Goal: Transaction & Acquisition: Book appointment/travel/reservation

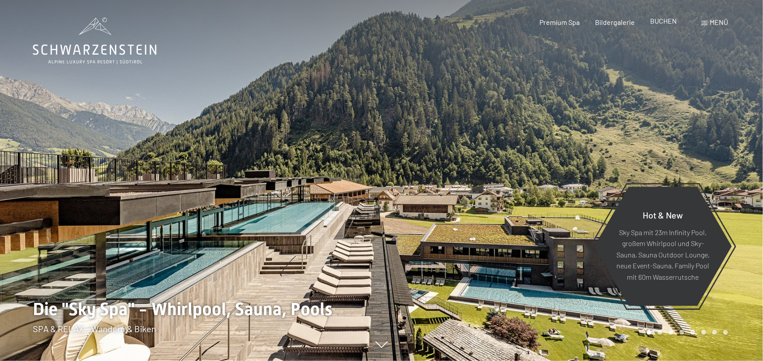
click at [667, 21] on span "BUCHEN" at bounding box center [664, 21] width 27 height 8
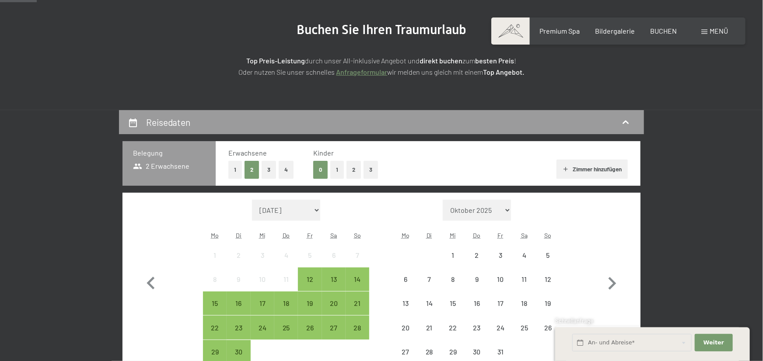
scroll to position [144, 0]
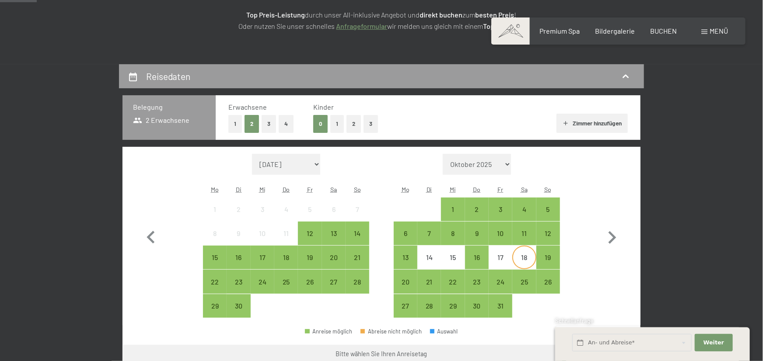
click at [522, 260] on div "18" at bounding box center [524, 265] width 22 height 22
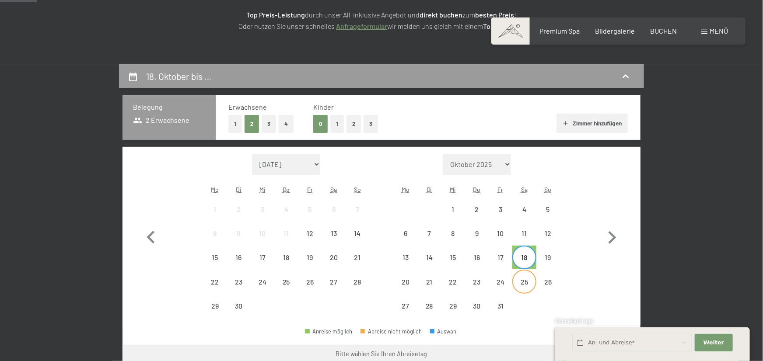
click at [523, 284] on div "25" at bounding box center [524, 290] width 22 height 22
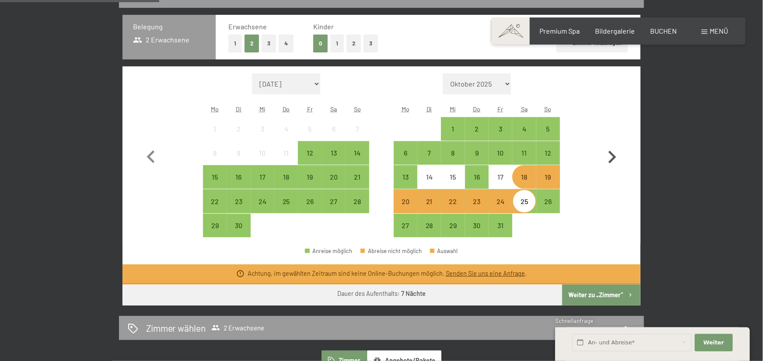
scroll to position [241, 0]
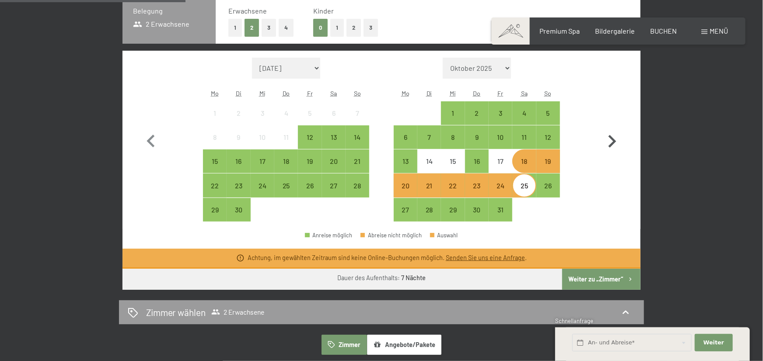
click at [608, 189] on button "button" at bounding box center [611, 140] width 25 height 165
select select "[DATE]"
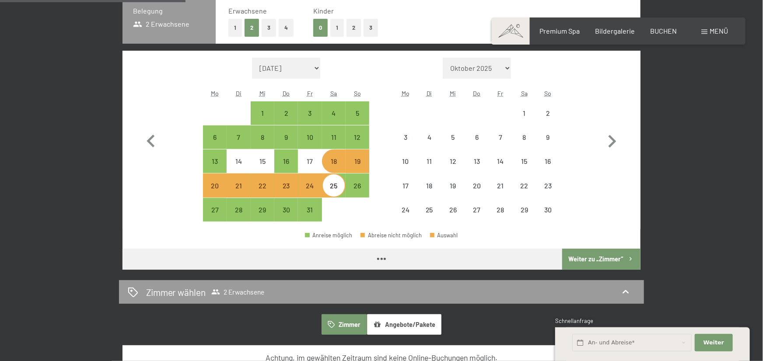
select select "[DATE]"
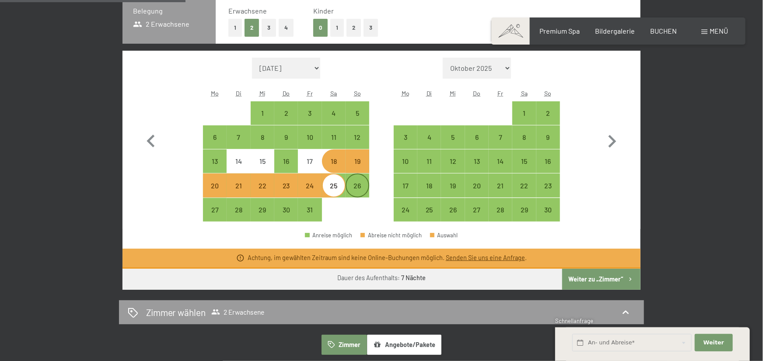
click at [359, 184] on div "26" at bounding box center [358, 193] width 22 height 22
select select "[DATE]"
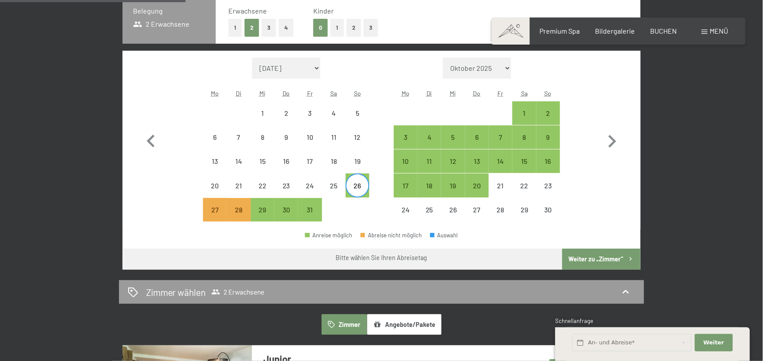
click at [373, 67] on div "Monat/Jahr [DATE] Oktober 2025 [DATE] Dezember 2025 Januar 2026 Februar 2026 Mä…" at bounding box center [381, 140] width 487 height 165
click at [147, 66] on button "button" at bounding box center [150, 140] width 25 height 165
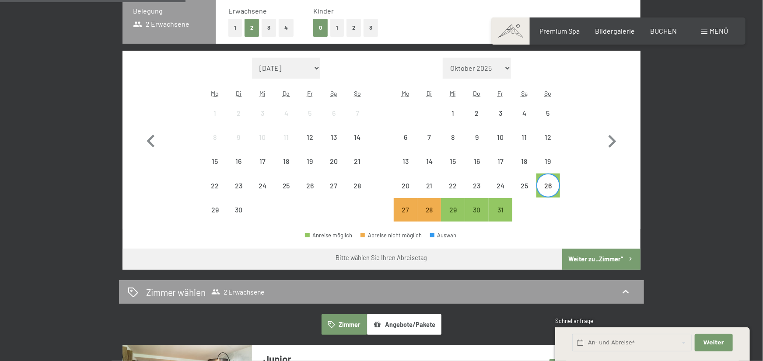
click at [585, 152] on div "Monat/Jahr September 2025 Oktober 2025 November 2025 Dezember 2025 Januar 2026 …" at bounding box center [381, 140] width 487 height 165
click at [394, 66] on form "Monat/Jahr Oktober 2025 November 2025 Dezember 2025 Januar 2026 Februar 2026 Mä…" at bounding box center [477, 68] width 166 height 21
click at [515, 158] on div "18" at bounding box center [524, 162] width 22 height 22
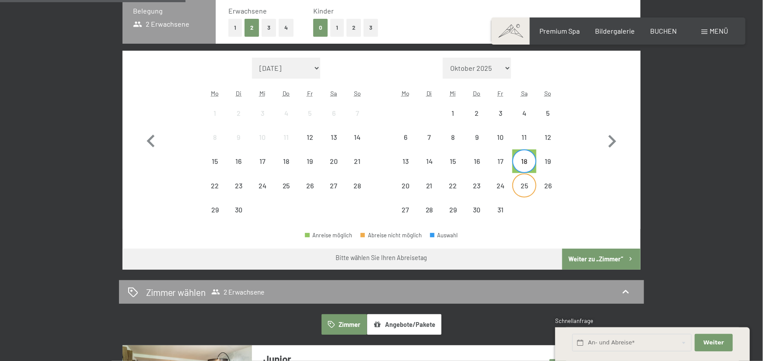
click at [522, 182] on div "25" at bounding box center [524, 193] width 22 height 22
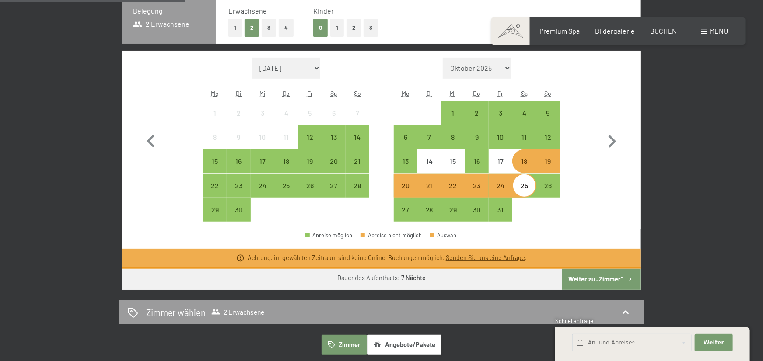
click at [582, 281] on button "Weiter zu „Zimmer“" at bounding box center [601, 279] width 78 height 21
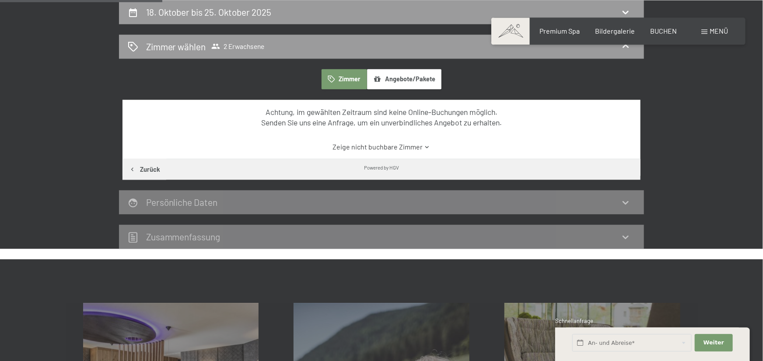
click at [424, 147] on icon at bounding box center [427, 147] width 7 height 7
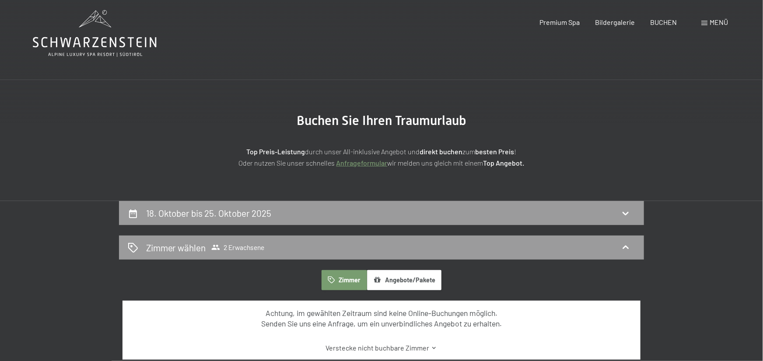
scroll to position [0, 0]
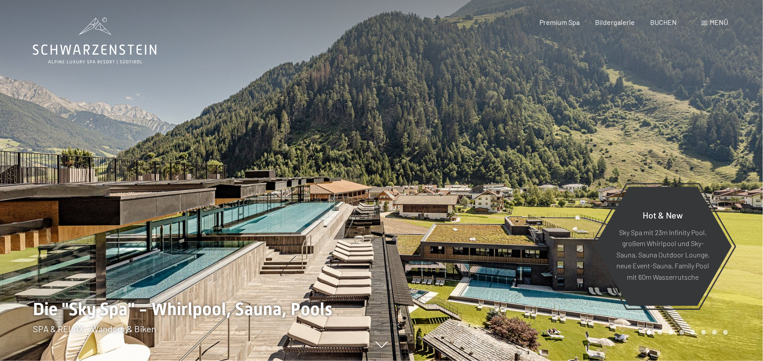
click at [710, 21] on div "Menü" at bounding box center [714, 23] width 27 height 10
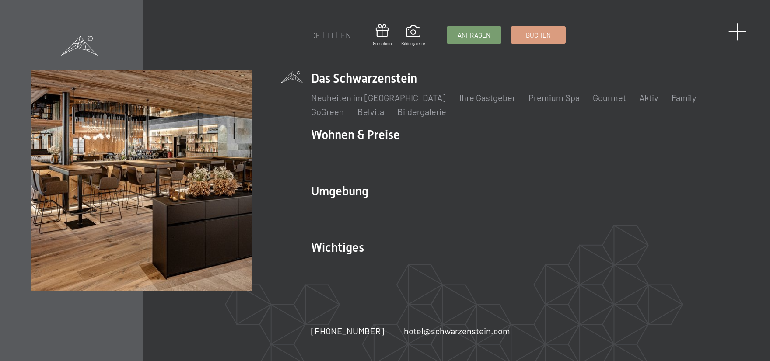
click at [736, 32] on span at bounding box center [738, 32] width 18 height 18
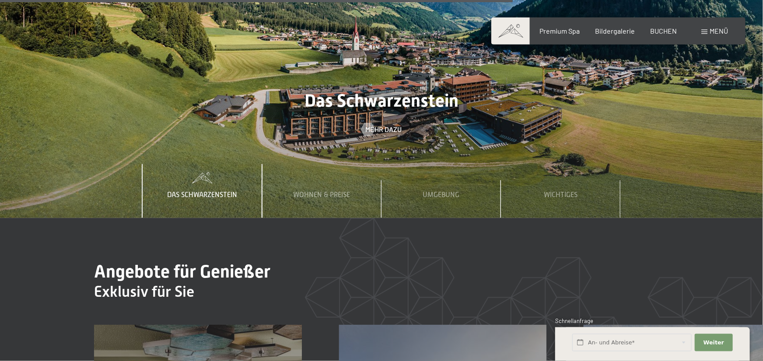
scroll to position [3039, 0]
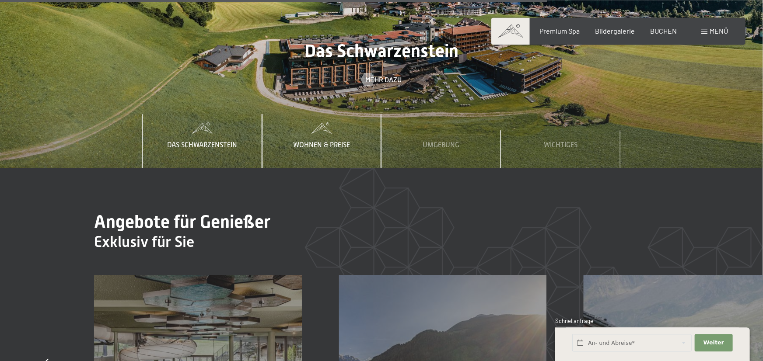
click at [317, 141] on span "Wohnen & Preise" at bounding box center [322, 145] width 57 height 8
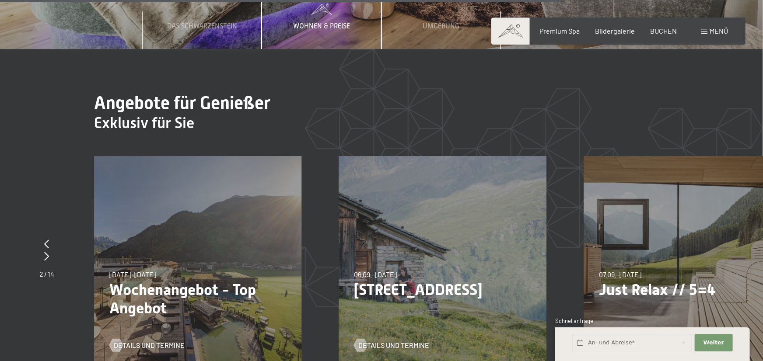
scroll to position [3231, 0]
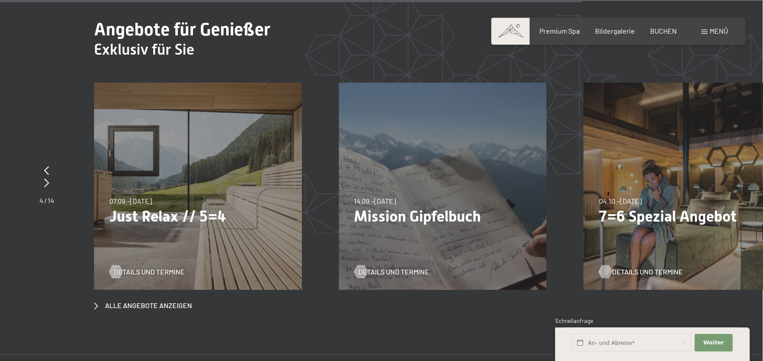
click at [633, 267] on span "Details und Termine" at bounding box center [647, 272] width 71 height 10
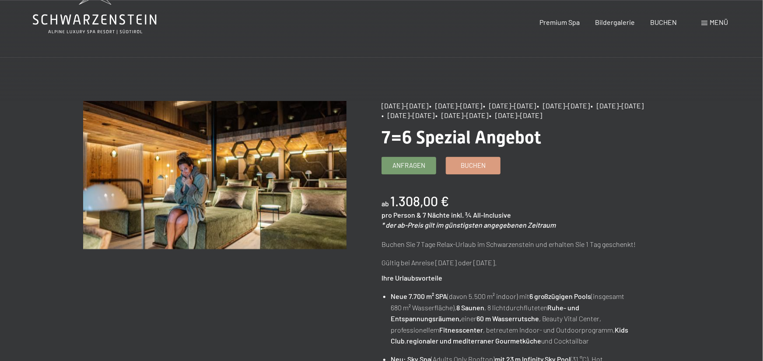
scroll to position [48, 0]
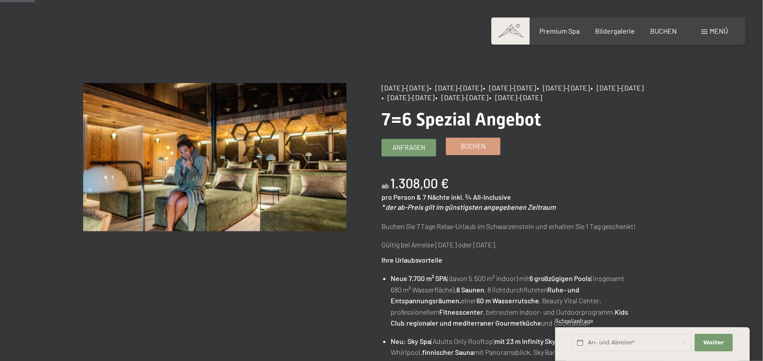
click at [482, 152] on link "Buchen" at bounding box center [473, 146] width 54 height 17
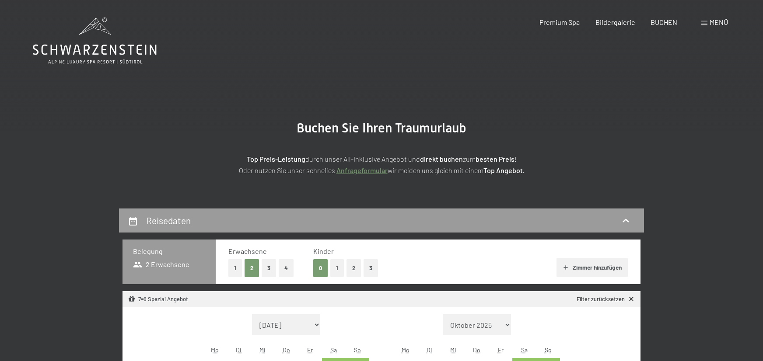
select select "[DATE]"
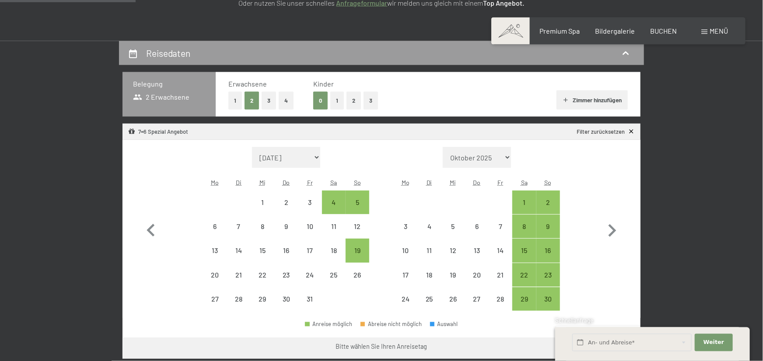
scroll to position [193, 0]
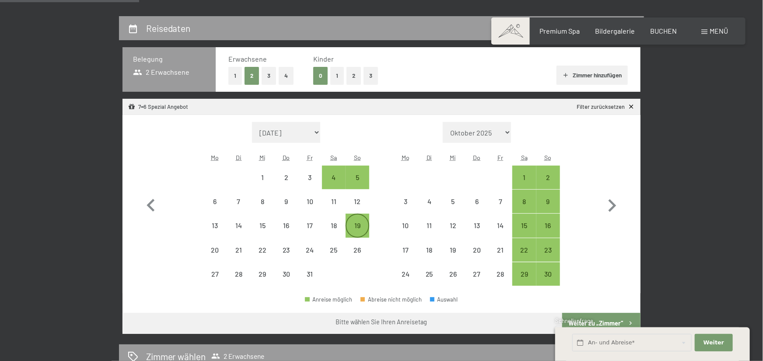
click at [358, 224] on div "19" at bounding box center [358, 233] width 22 height 22
select select "[DATE]"
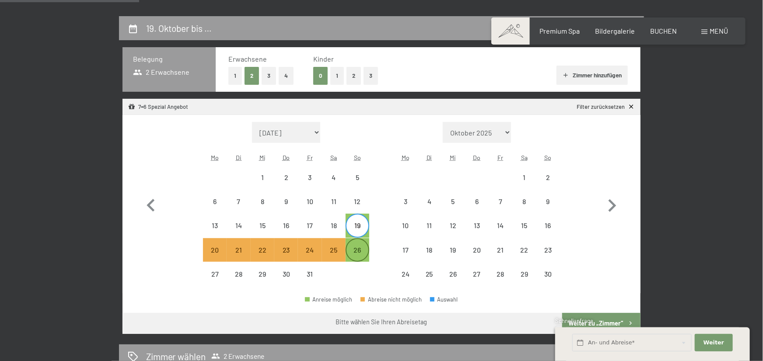
click at [353, 250] on div "26" at bounding box center [358, 258] width 22 height 22
select select "[DATE]"
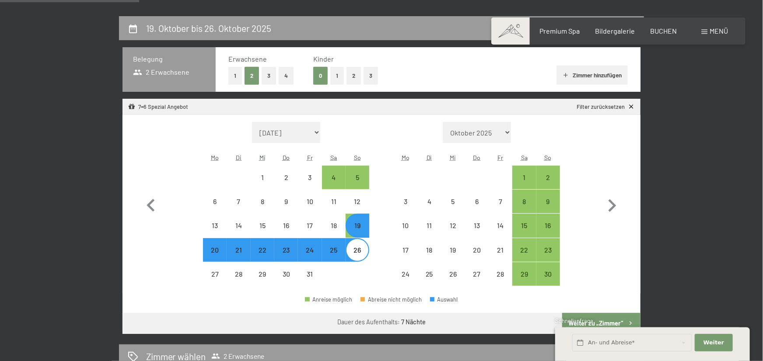
select select "[DATE]"
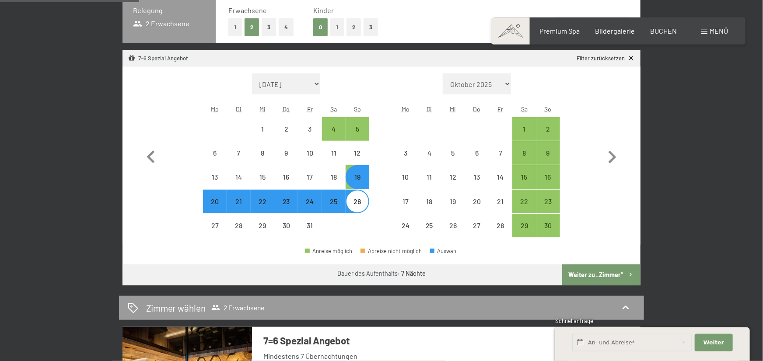
scroll to position [289, 0]
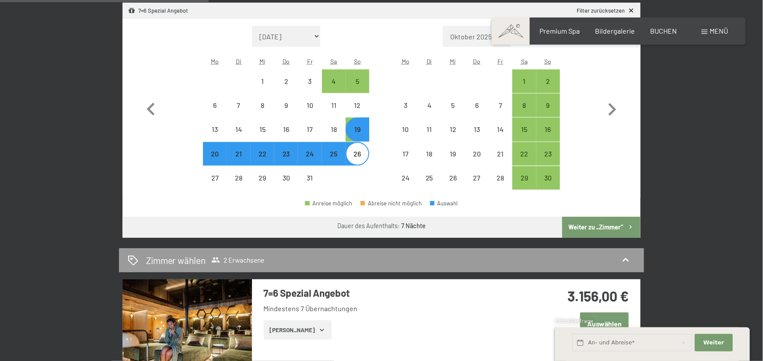
click at [597, 229] on button "Weiter zu „Zimmer“" at bounding box center [601, 227] width 78 height 21
select select "[DATE]"
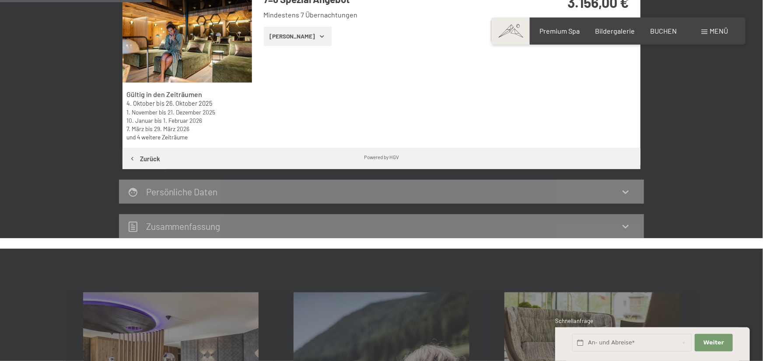
scroll to position [209, 0]
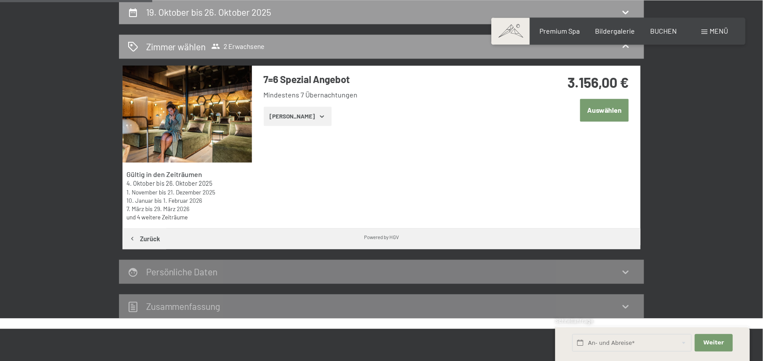
click at [320, 116] on icon "button" at bounding box center [322, 117] width 4 height 2
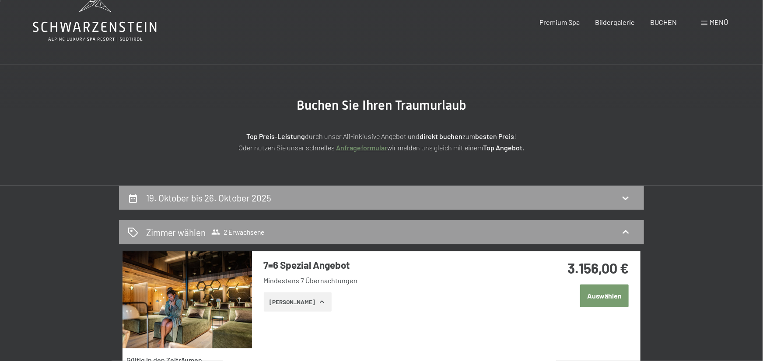
scroll to position [0, 0]
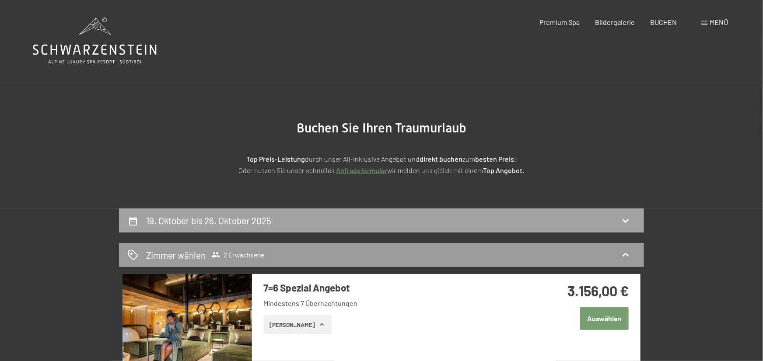
click at [380, 222] on div "19. Oktober bis 26. Oktober 2025" at bounding box center [382, 220] width 508 height 13
select select "[DATE]"
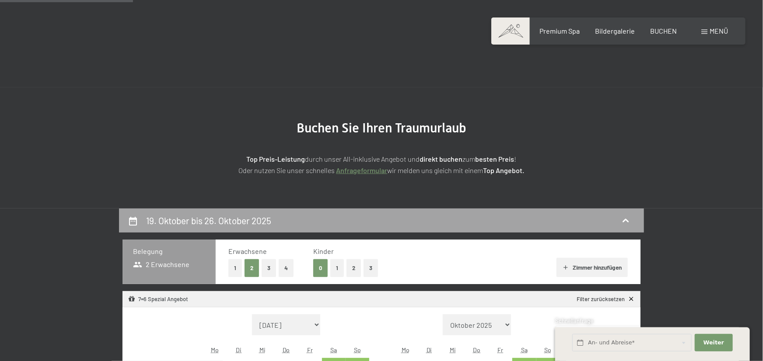
scroll to position [209, 0]
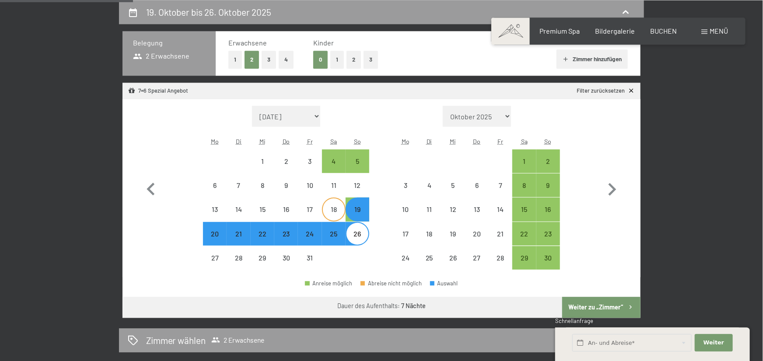
click at [330, 212] on div "18" at bounding box center [334, 217] width 22 height 22
select select "[DATE]"
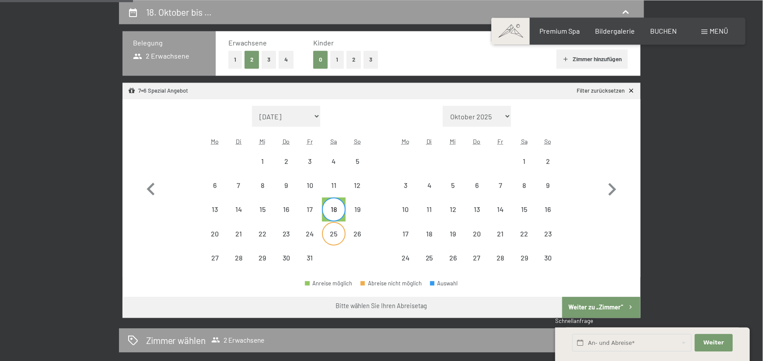
click at [333, 234] on div "25" at bounding box center [334, 242] width 22 height 22
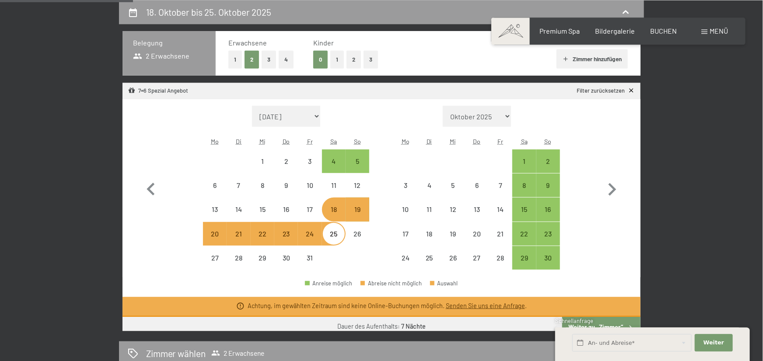
select select "[DATE]"
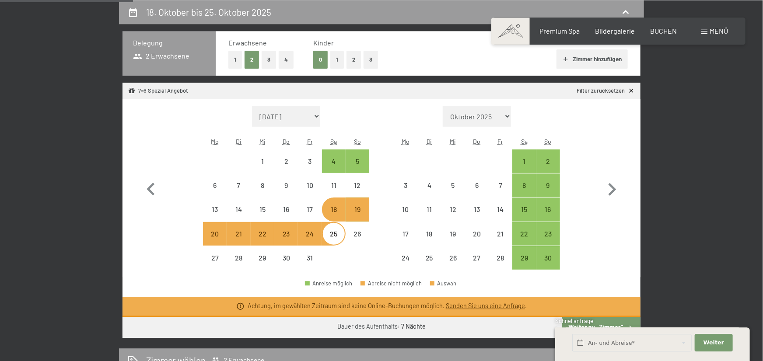
click at [210, 116] on form "Monat/Jahr [DATE] Oktober 2025 [DATE] Dezember 2025 Januar 2026 Februar 2026 Mä…" at bounding box center [286, 116] width 166 height 21
click at [252, 106] on select "[DATE] Oktober 2025 [DATE] Dezember 2025 Januar 2026 Februar 2026 März 2026 [DA…" at bounding box center [286, 116] width 68 height 21
click option "Oktober 2025" at bounding box center [0, 0] width 0 height 0
click at [148, 188] on icon "button" at bounding box center [151, 189] width 8 height 13
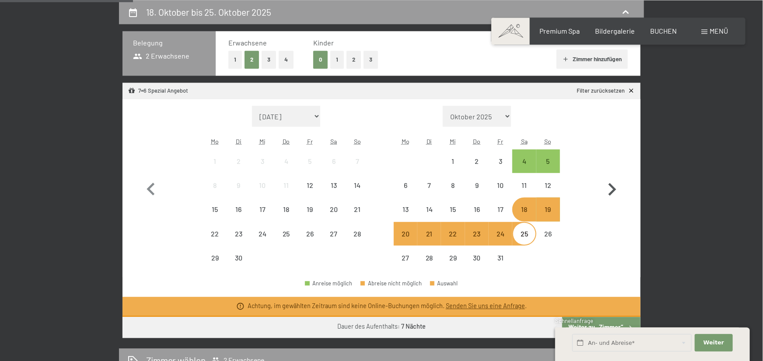
click at [607, 187] on icon "button" at bounding box center [611, 189] width 25 height 25
select select "[DATE]"
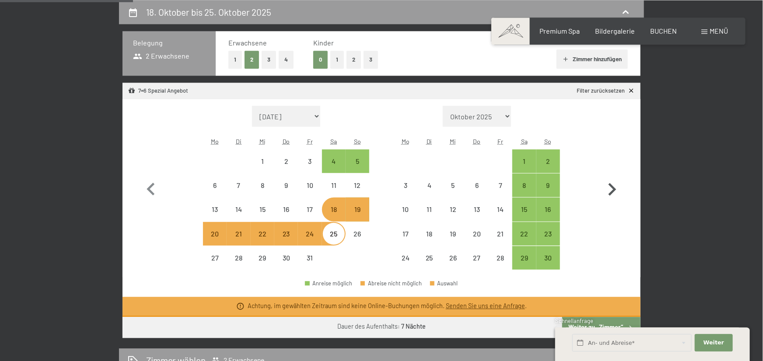
click at [607, 187] on icon "button" at bounding box center [611, 189] width 25 height 25
select select "[DATE]"
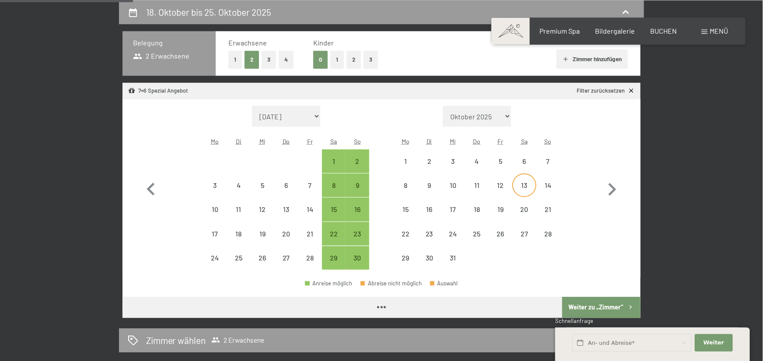
select select "[DATE]"
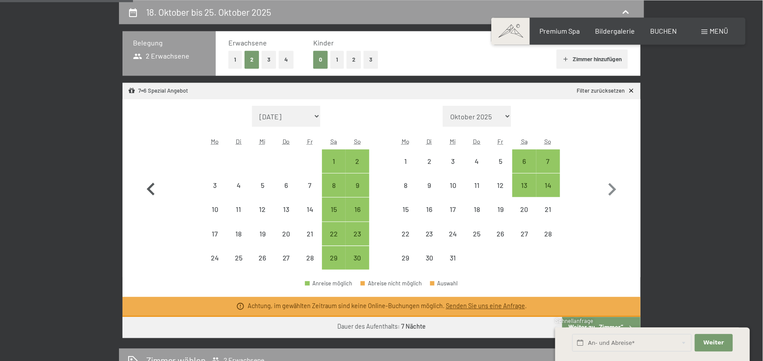
click at [147, 187] on icon "button" at bounding box center [150, 189] width 25 height 25
select select "[DATE]"
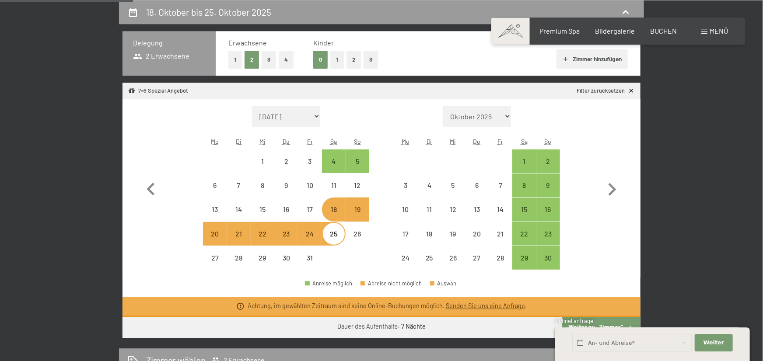
click at [354, 215] on div "19" at bounding box center [358, 217] width 22 height 22
select select "[DATE]"
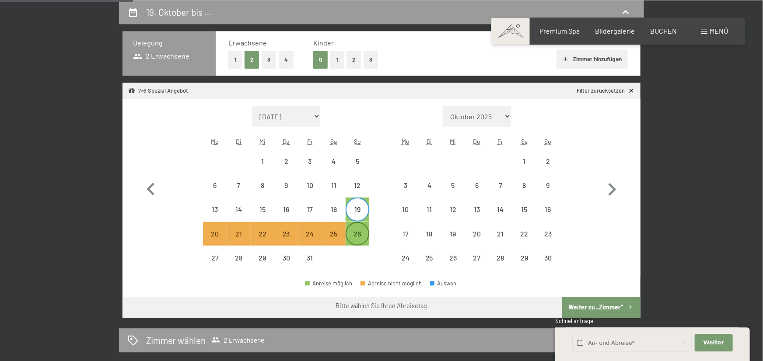
click at [356, 232] on div "26" at bounding box center [358, 242] width 22 height 22
select select "[DATE]"
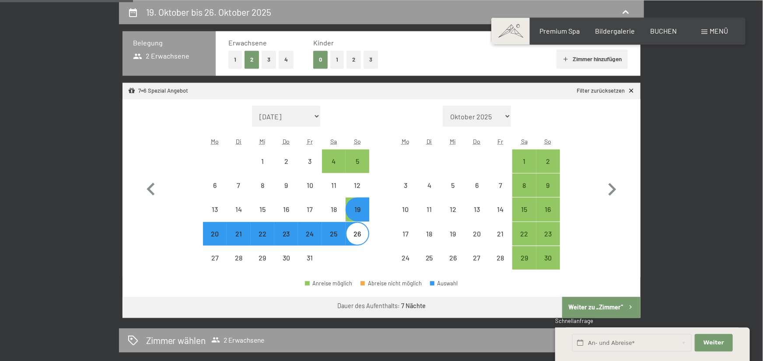
select select "[DATE]"
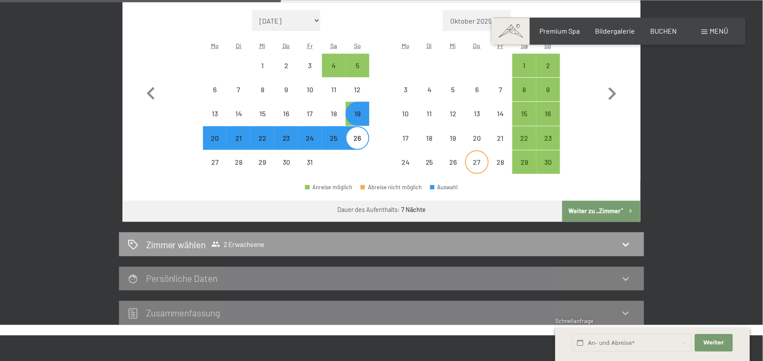
scroll to position [353, 0]
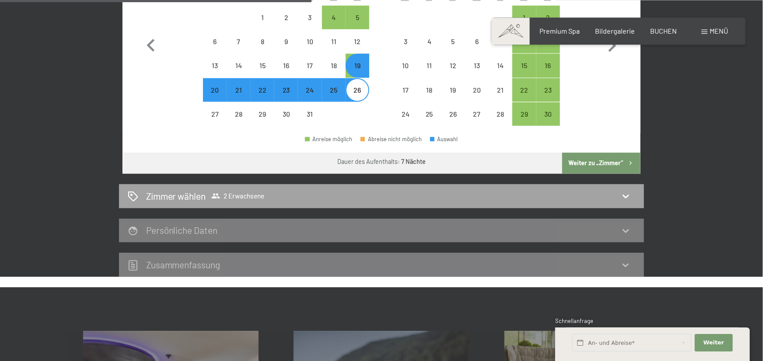
click at [622, 196] on icon at bounding box center [625, 196] width 11 height 11
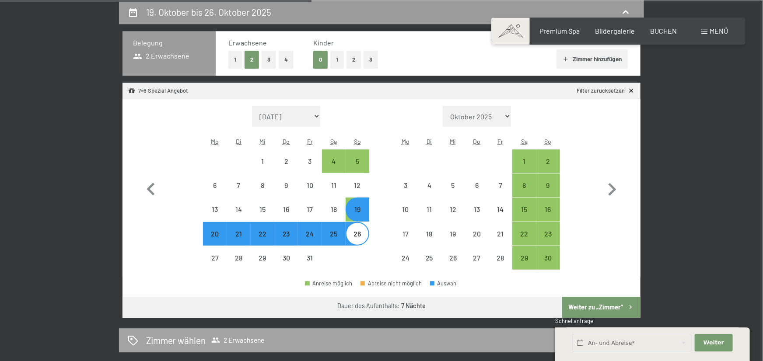
select select "[DATE]"
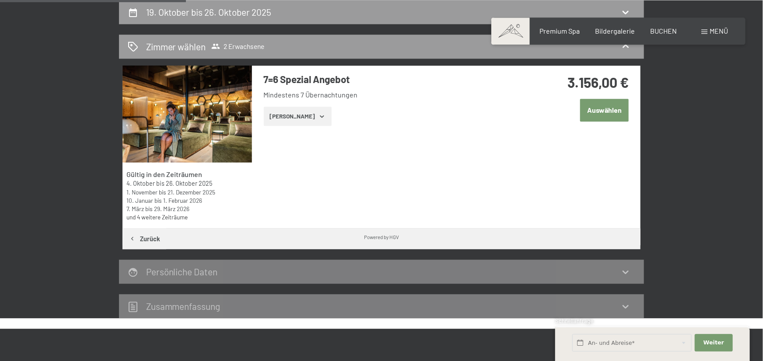
click at [319, 113] on icon "button" at bounding box center [322, 116] width 7 height 7
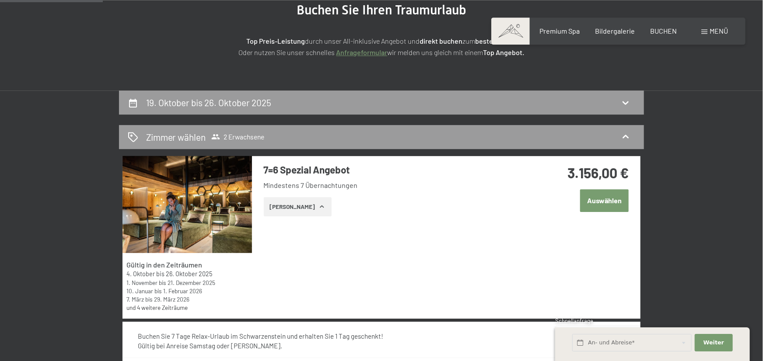
scroll to position [112, 0]
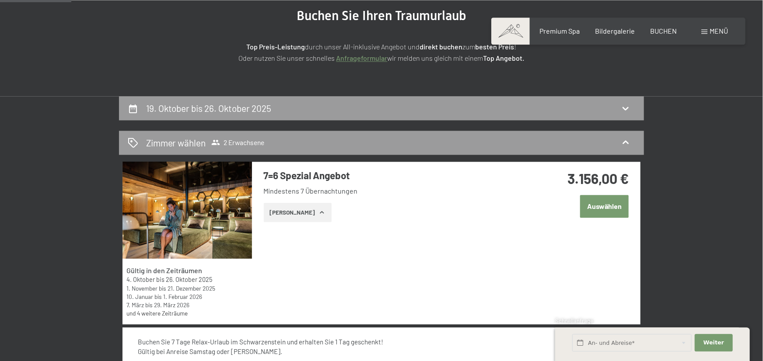
click at [319, 215] on icon "button" at bounding box center [322, 212] width 7 height 7
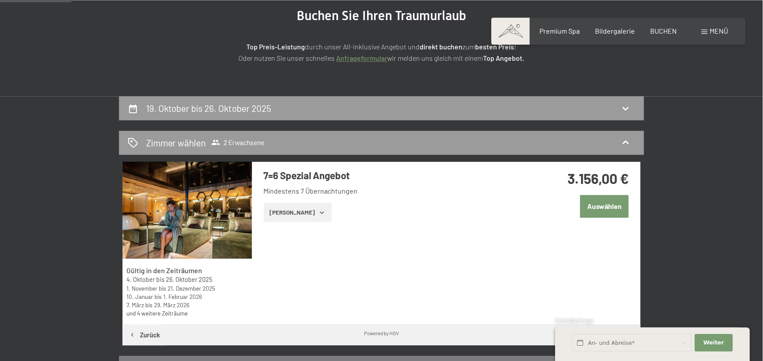
click at [319, 215] on icon "button" at bounding box center [322, 212] width 7 height 7
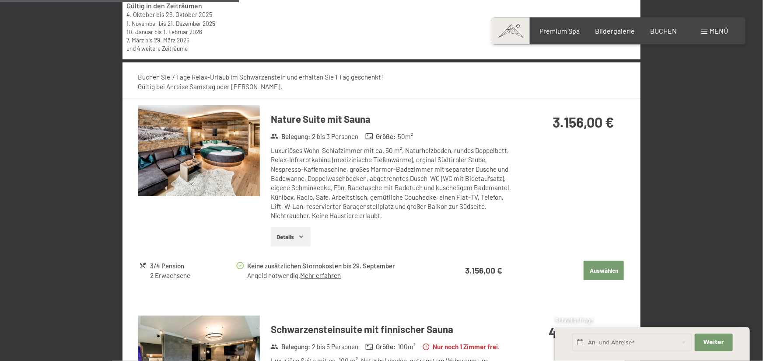
scroll to position [401, 0]
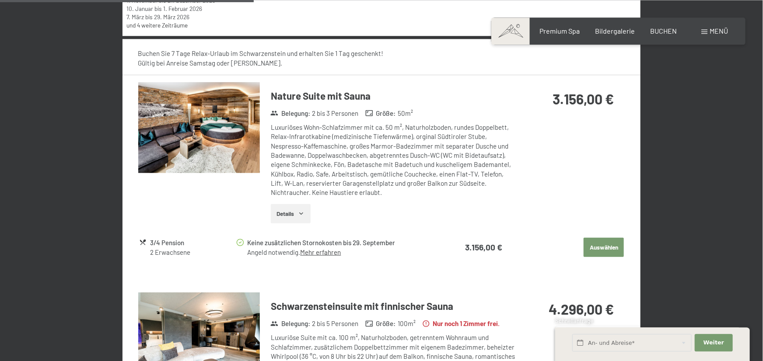
click at [306, 217] on button "Details" at bounding box center [291, 213] width 40 height 19
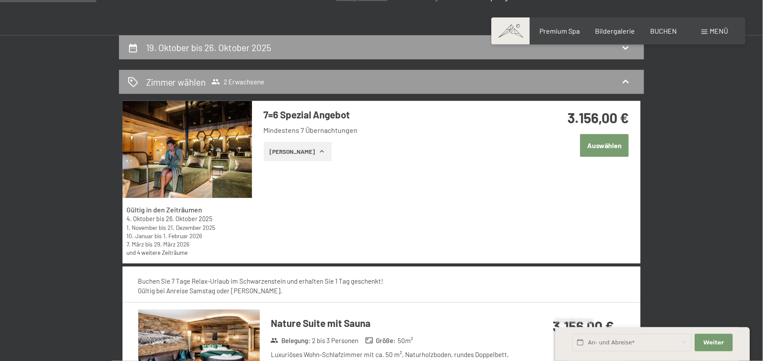
scroll to position [193, 0]
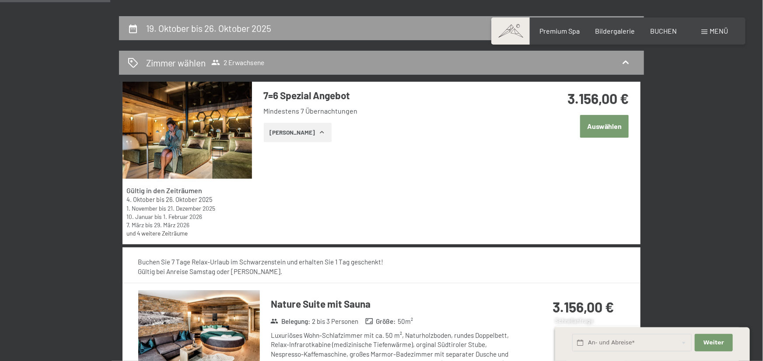
click at [609, 127] on button "Auswählen" at bounding box center [604, 126] width 49 height 22
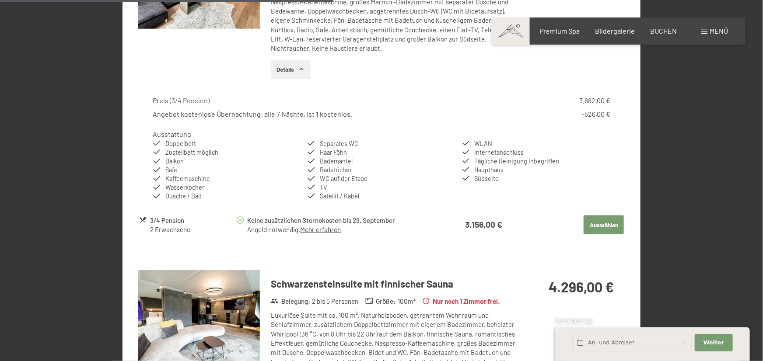
scroll to position [582, 0]
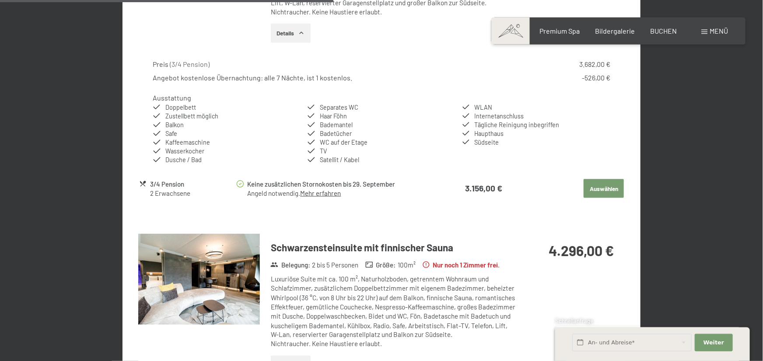
click at [602, 188] on button "Auswählen" at bounding box center [604, 188] width 40 height 19
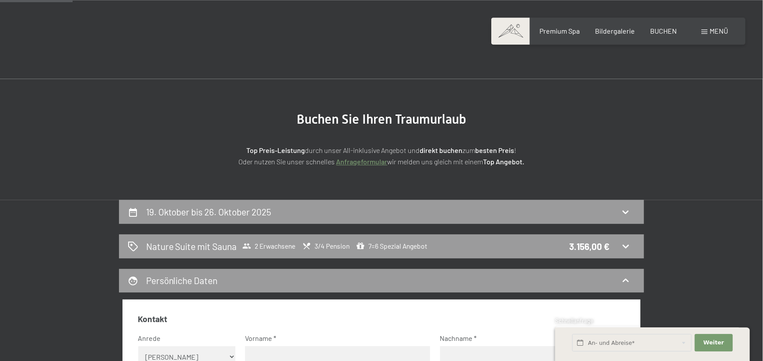
scroll to position [0, 0]
